Goal: Transaction & Acquisition: Purchase product/service

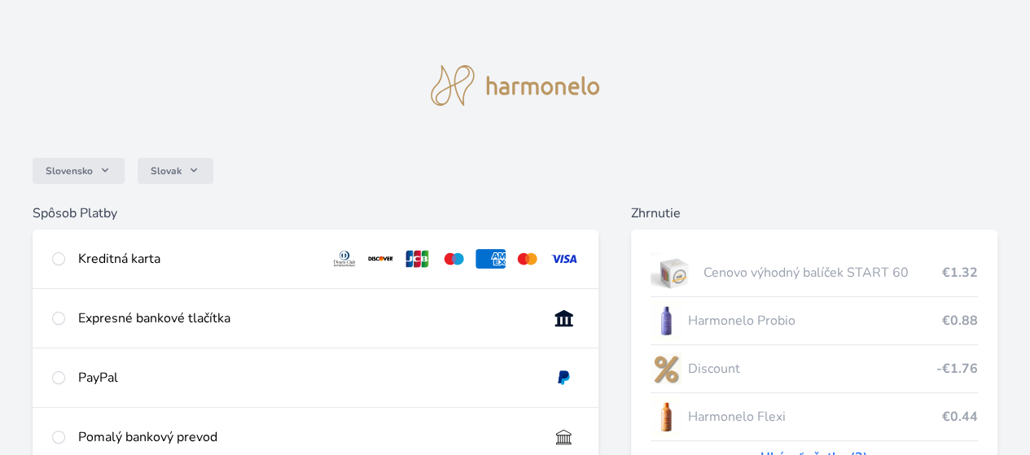
click at [236, 260] on div "Kreditná karta" at bounding box center [316, 259] width 566 height 59
radio input "true"
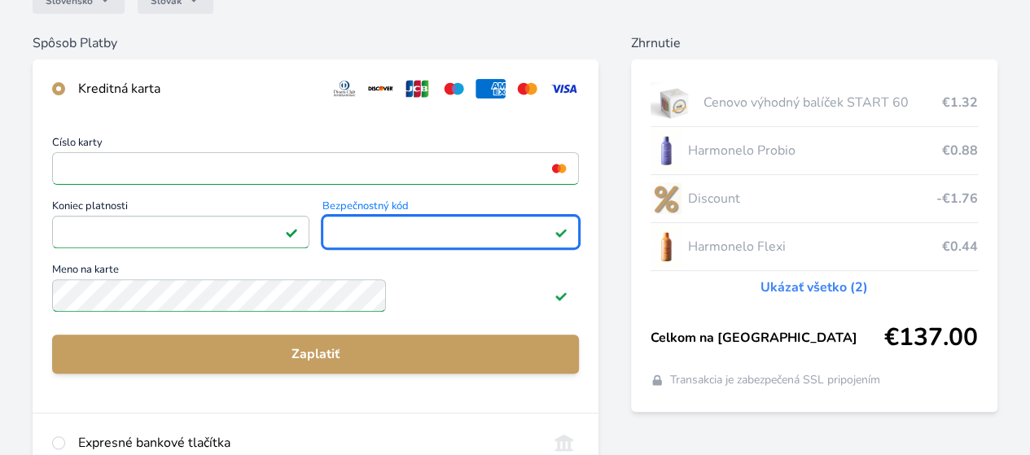
scroll to position [184, 0]
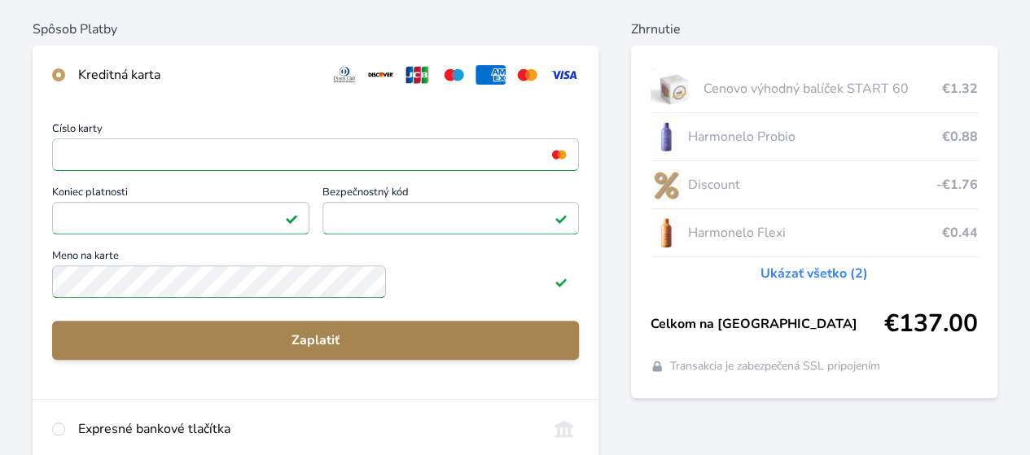
click at [397, 343] on span "Zaplatiť" at bounding box center [315, 341] width 501 height 20
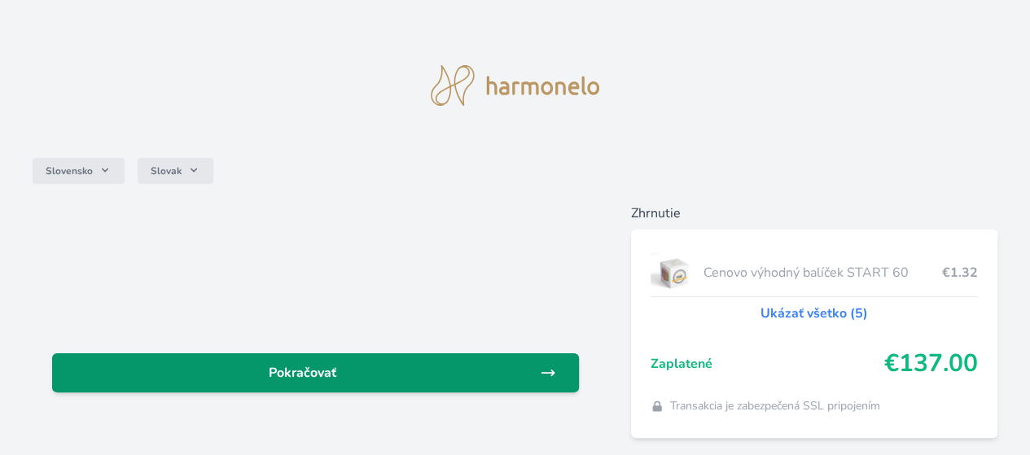
click at [414, 382] on span "Pokračovať" at bounding box center [302, 373] width 475 height 20
